Goal: Navigation & Orientation: Find specific page/section

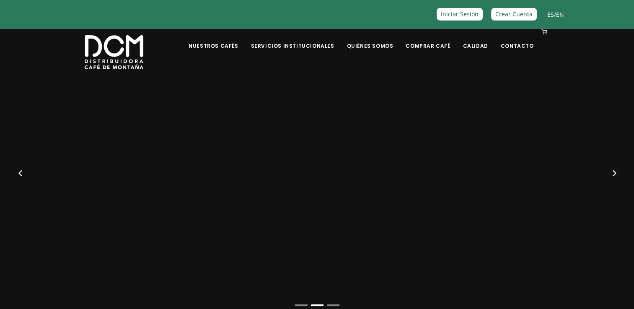
scroll to position [12, 0]
click at [624, 172] on button "Next" at bounding box center [613, 173] width 33 height 33
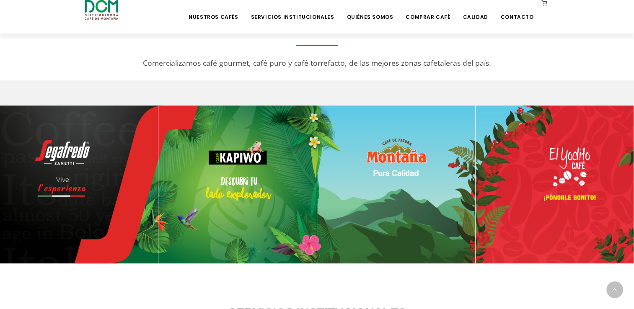
scroll to position [300, 0]
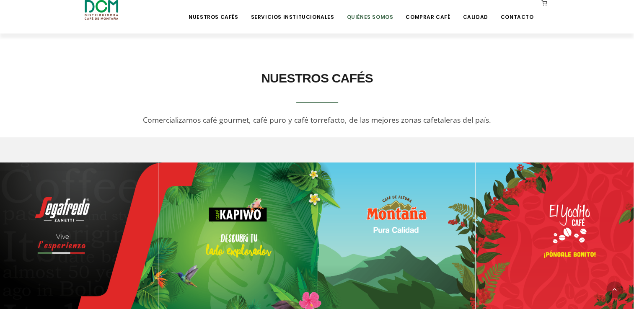
click at [376, 21] on link "Quiénes Somos" at bounding box center [370, 11] width 57 height 20
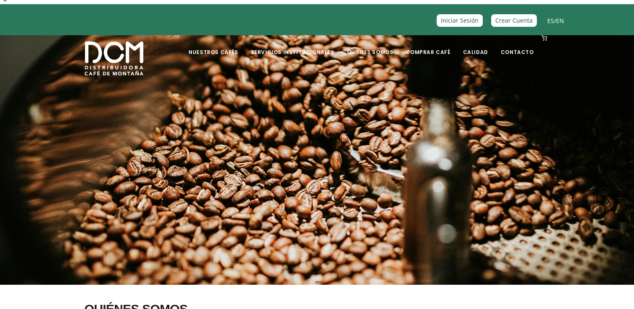
scroll to position [5, 0]
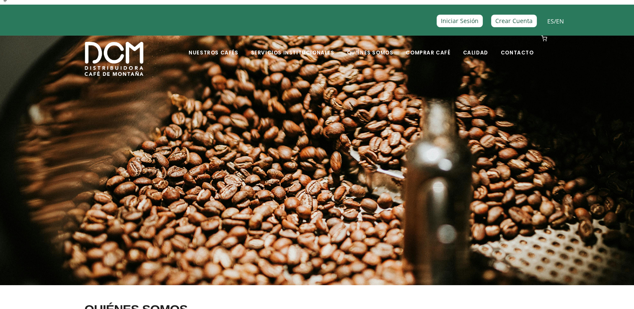
click at [284, 166] on section at bounding box center [317, 153] width 634 height 268
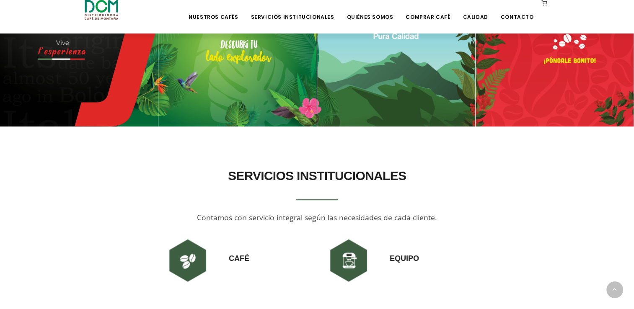
scroll to position [493, 0]
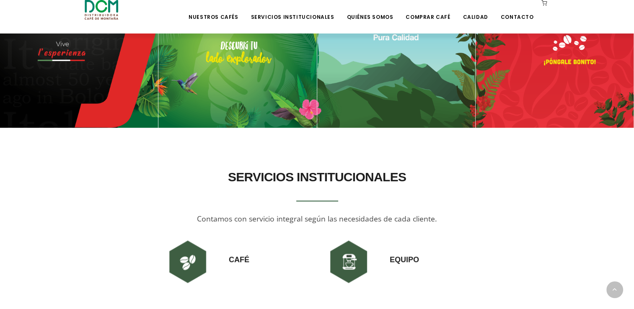
click at [335, 93] on img at bounding box center [396, 49] width 158 height 158
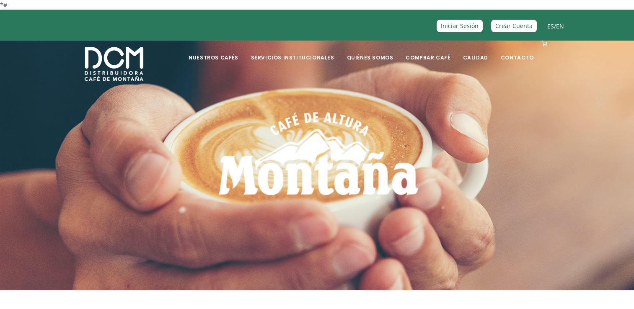
click at [335, 93] on section at bounding box center [317, 158] width 634 height 268
